Goal: Information Seeking & Learning: Compare options

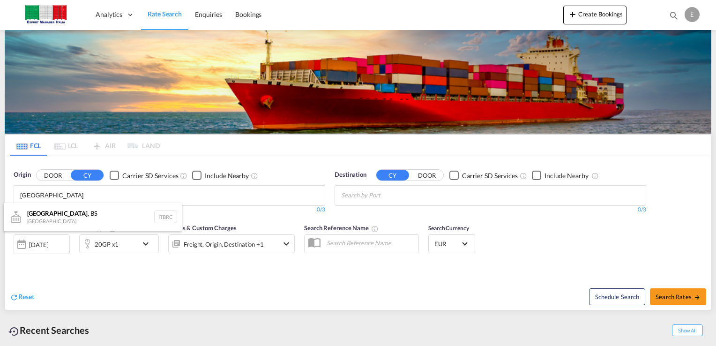
type input "[GEOGRAPHIC_DATA]"
type input "cotonou"
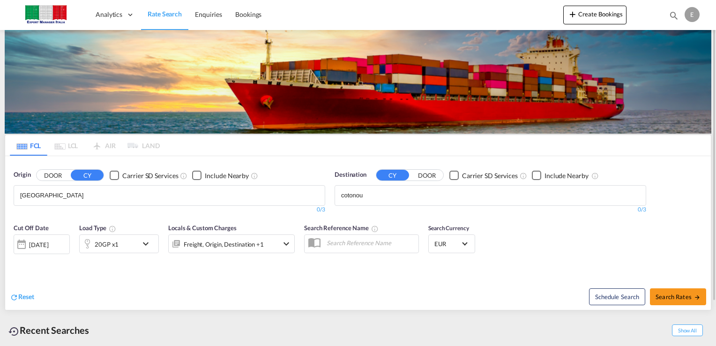
click at [146, 245] on md-icon "icon-chevron-down" at bounding box center [148, 243] width 16 height 11
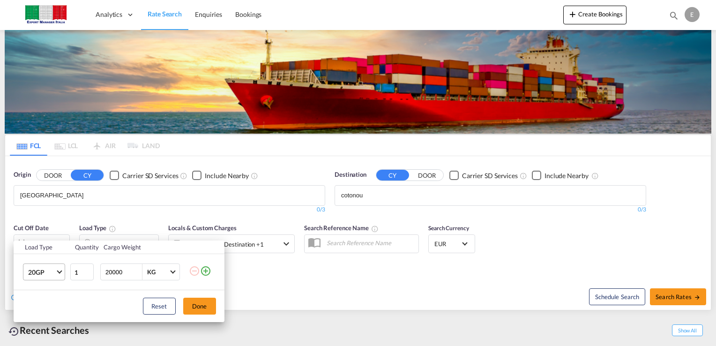
click at [58, 274] on md-select-value "20GP" at bounding box center [46, 272] width 38 height 16
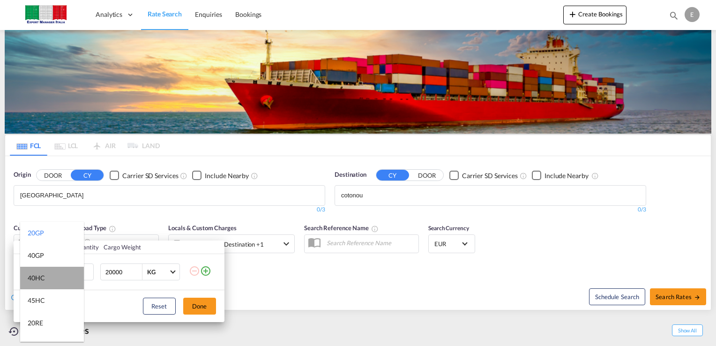
click at [52, 278] on md-option "40HC" at bounding box center [52, 278] width 64 height 23
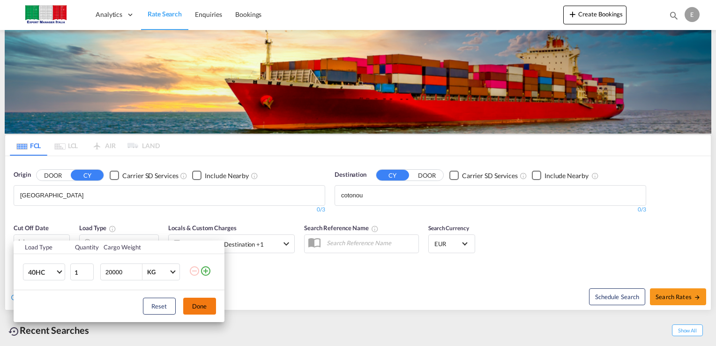
click at [197, 307] on button "Done" at bounding box center [199, 306] width 33 height 17
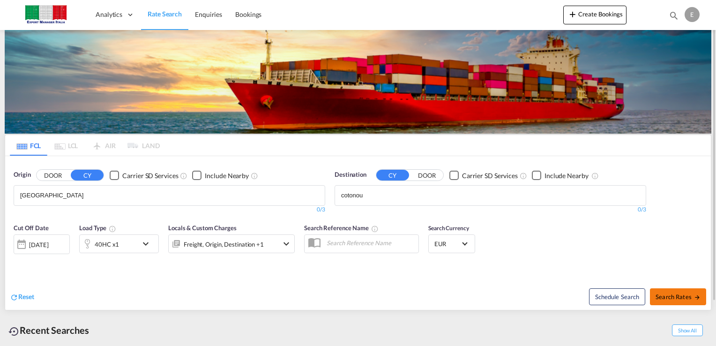
click at [664, 298] on span "Search Rates" at bounding box center [678, 297] width 45 height 8
click at [675, 296] on span "Search Rates" at bounding box center [678, 297] width 45 height 8
click at [693, 294] on span "Search Rates" at bounding box center [678, 297] width 45 height 8
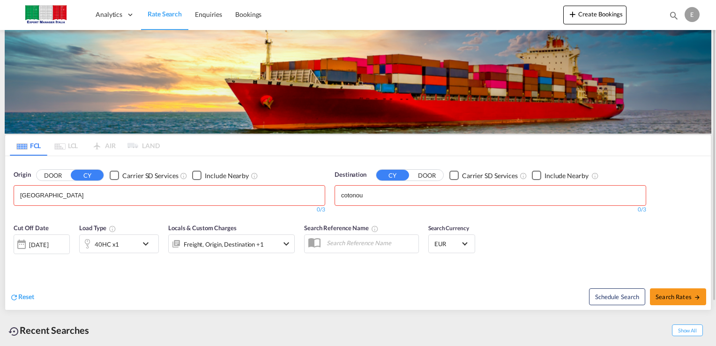
click at [553, 241] on div "Cut Off Date [DATE] [DATE] Load Type 40HC x1 Locals & Custom Charges Freight, O…" at bounding box center [358, 244] width 706 height 51
click at [372, 206] on div "0/3" at bounding box center [491, 210] width 312 height 8
click at [377, 198] on body "Analytics Dashboard Rate Search Enquiries Bookings Analytics" at bounding box center [358, 173] width 716 height 346
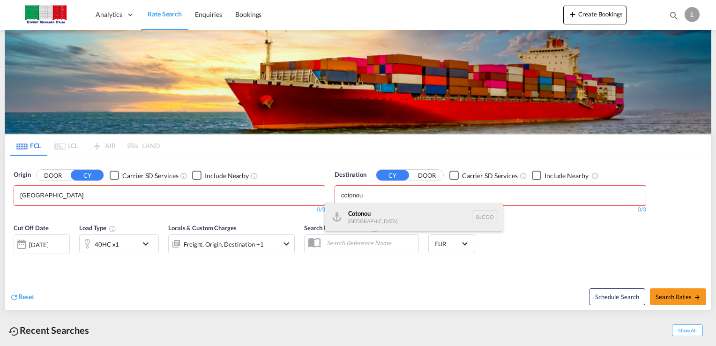
click at [363, 217] on div "Cotonou [GEOGRAPHIC_DATA] BJCOO" at bounding box center [414, 217] width 178 height 28
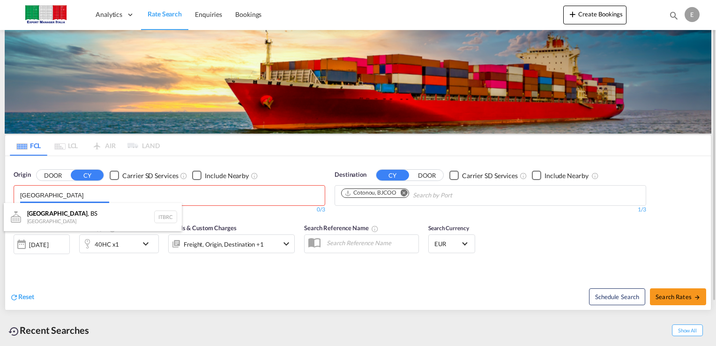
click at [107, 197] on body "Analytics Dashboard Rate Search Enquiries Bookings Analytics" at bounding box center [358, 173] width 716 height 346
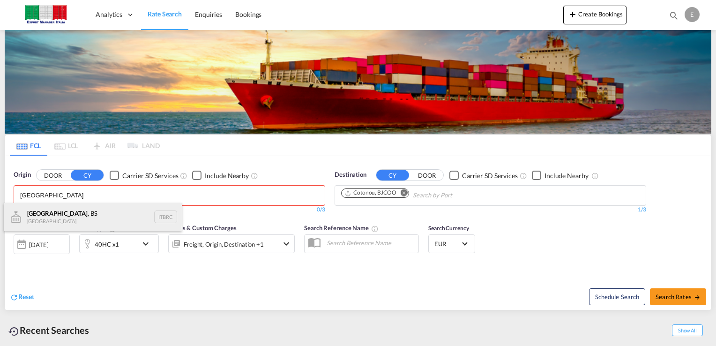
click at [75, 218] on div "[GEOGRAPHIC_DATA] , BS [GEOGRAPHIC_DATA] ITBRC" at bounding box center [93, 217] width 178 height 28
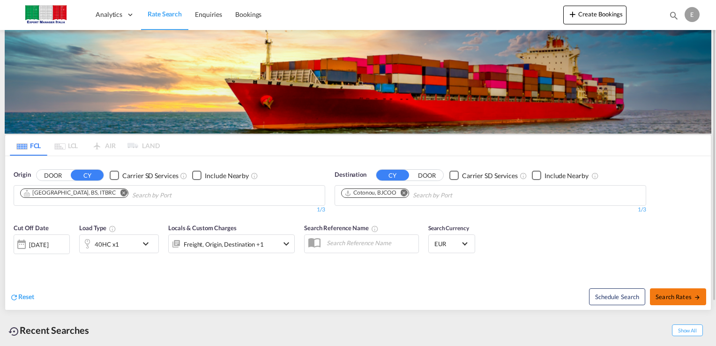
click at [675, 293] on span "Search Rates" at bounding box center [678, 297] width 45 height 8
type input "ITBRC to BJCOO / [DATE]"
